Goal: Task Accomplishment & Management: Complete application form

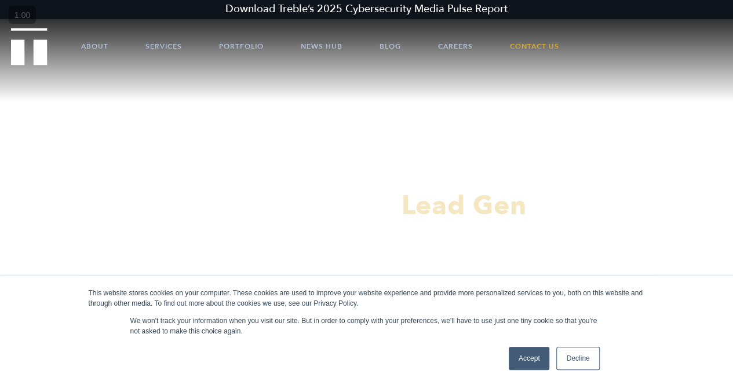
click at [565, 357] on link "Decline" at bounding box center [577, 358] width 43 height 23
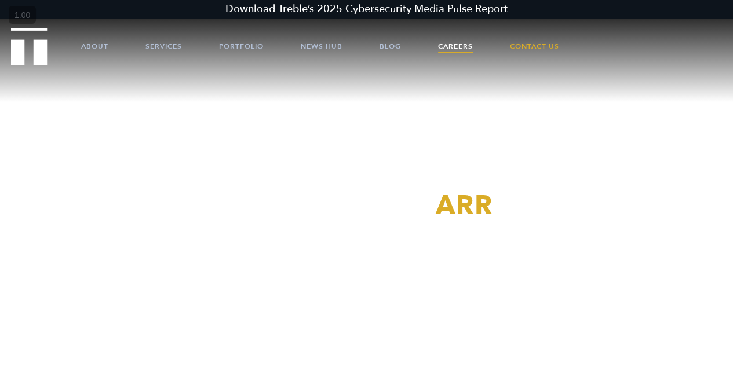
click at [466, 45] on link "Careers" at bounding box center [455, 46] width 35 height 35
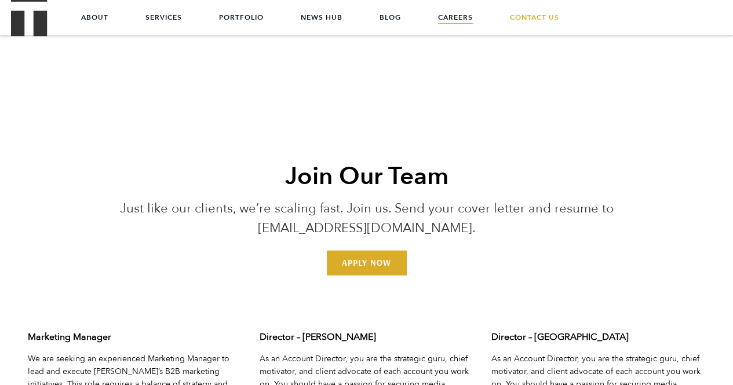
scroll to position [3380, 0]
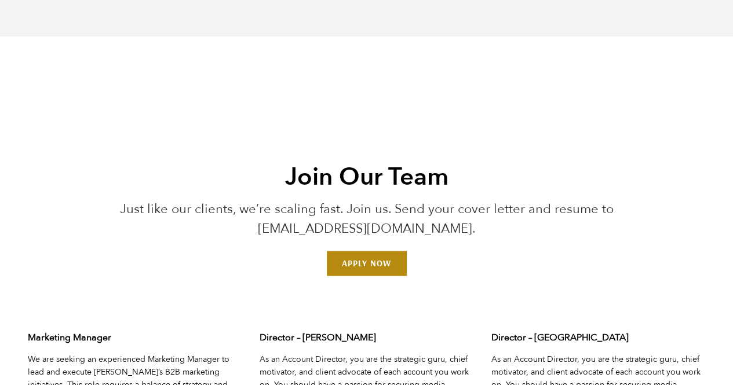
click at [350, 251] on link "Apply Now" at bounding box center [366, 263] width 79 height 24
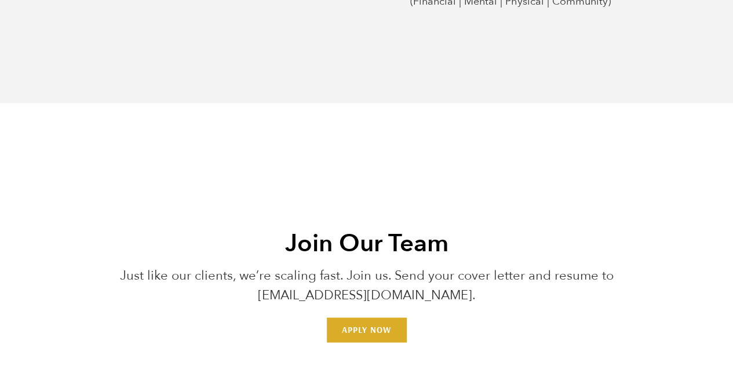
scroll to position [3324, 0]
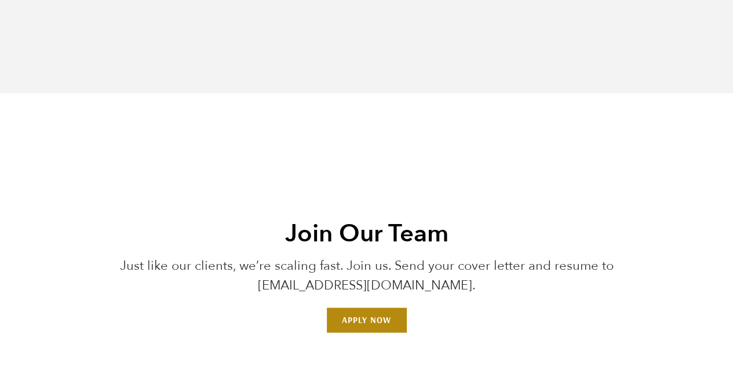
click at [389, 308] on link "Apply Now" at bounding box center [366, 320] width 79 height 24
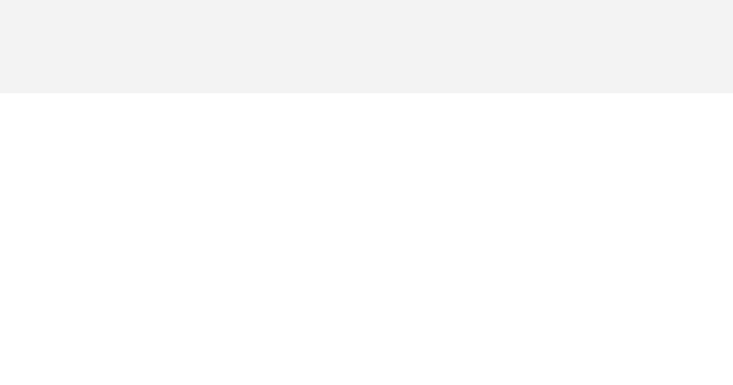
click at [518, 280] on p "Just like our clients, we’re scaling fast. Join us. Send your cover letter and …" at bounding box center [366, 292] width 557 height 39
